Goal: Information Seeking & Learning: Learn about a topic

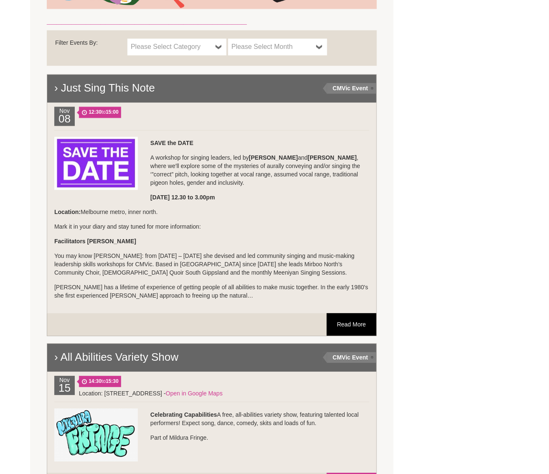
scroll to position [528, 0]
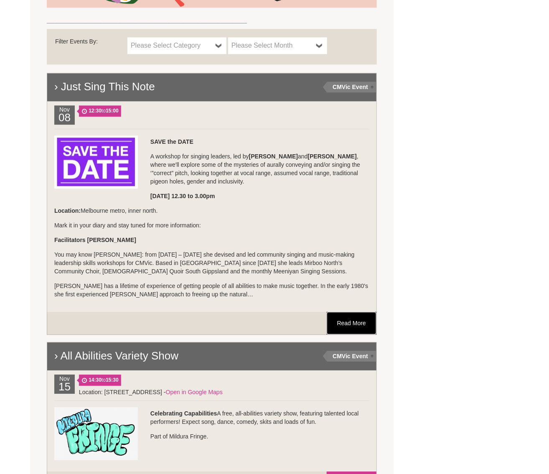
click at [348, 323] on link "Read More" at bounding box center [352, 323] width 50 height 23
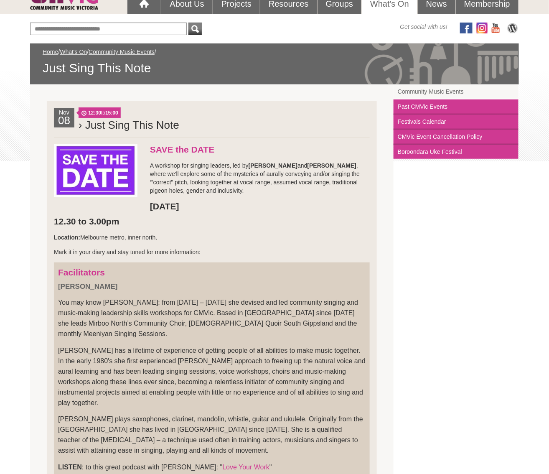
scroll to position [85, 0]
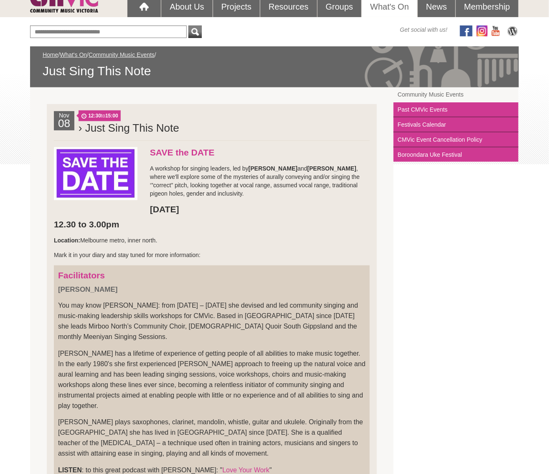
drag, startPoint x: 233, startPoint y: 192, endPoint x: 147, endPoint y: 165, distance: 89.7
click at [147, 165] on p "A workshop for singing leaders, led by [PERSON_NAME] and [PERSON_NAME] , where …" at bounding box center [212, 180] width 316 height 33
copy p "A workshop for singing leaders, led by [PERSON_NAME] and [PERSON_NAME] , where …"
click at [315, 197] on p "A workshop for singing leaders, led by [PERSON_NAME] and [PERSON_NAME] , where …" at bounding box center [212, 180] width 316 height 33
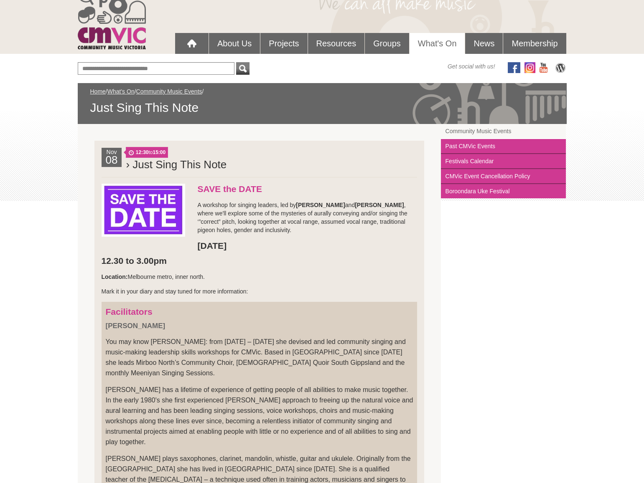
scroll to position [0, 0]
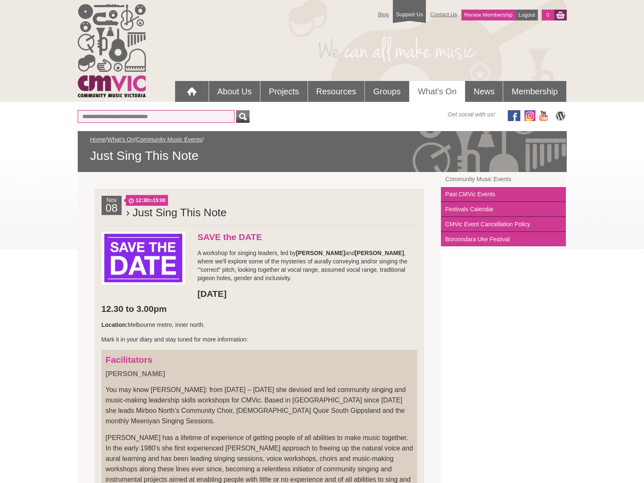
click at [132, 117] on input "text" at bounding box center [156, 116] width 157 height 13
type input "**********"
click at [236, 110] on button "submit" at bounding box center [242, 116] width 13 height 13
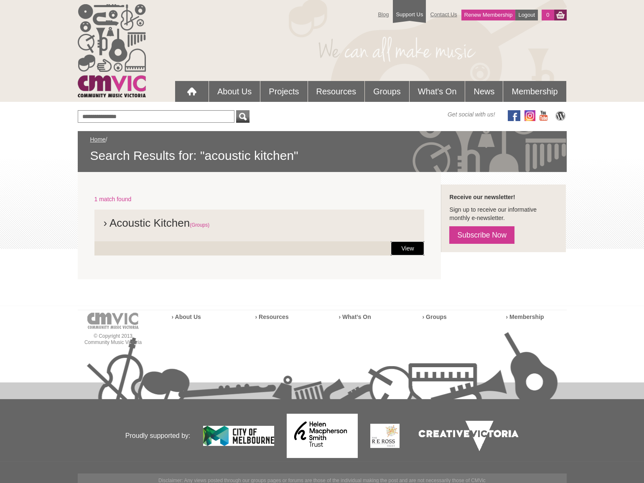
click at [411, 250] on link "View" at bounding box center [407, 248] width 33 height 14
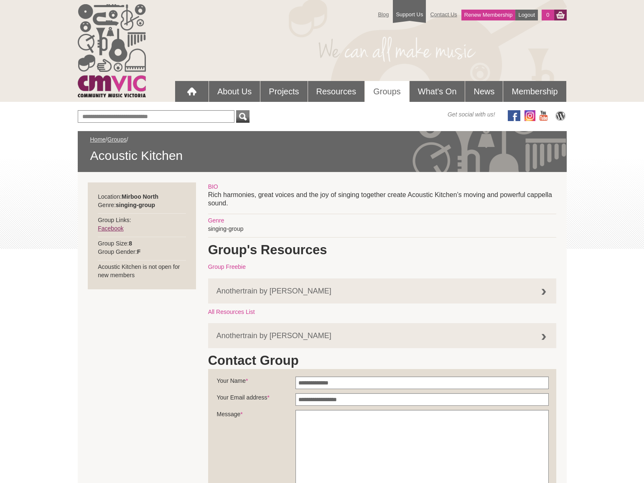
click at [110, 226] on link "Facebook" at bounding box center [110, 228] width 25 height 7
